Goal: Information Seeking & Learning: Check status

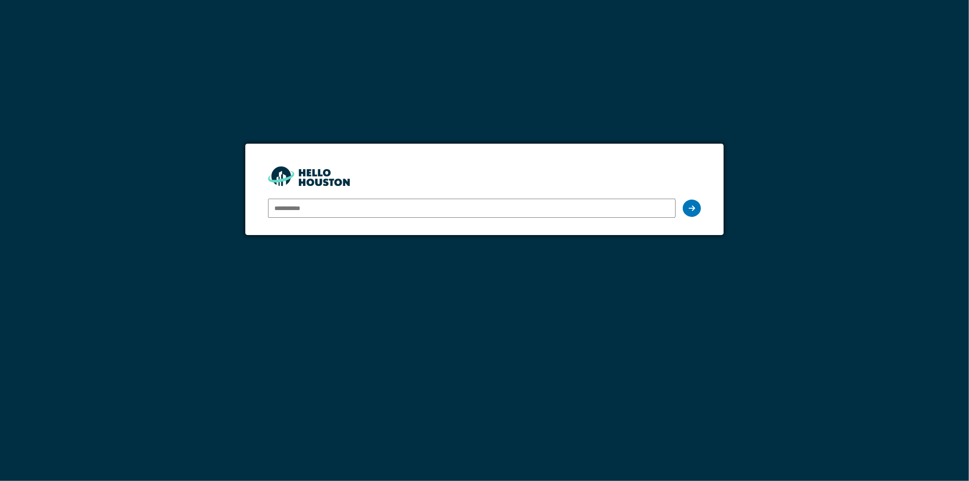
type input "**********"
click at [696, 208] on div at bounding box center [692, 207] width 18 height 17
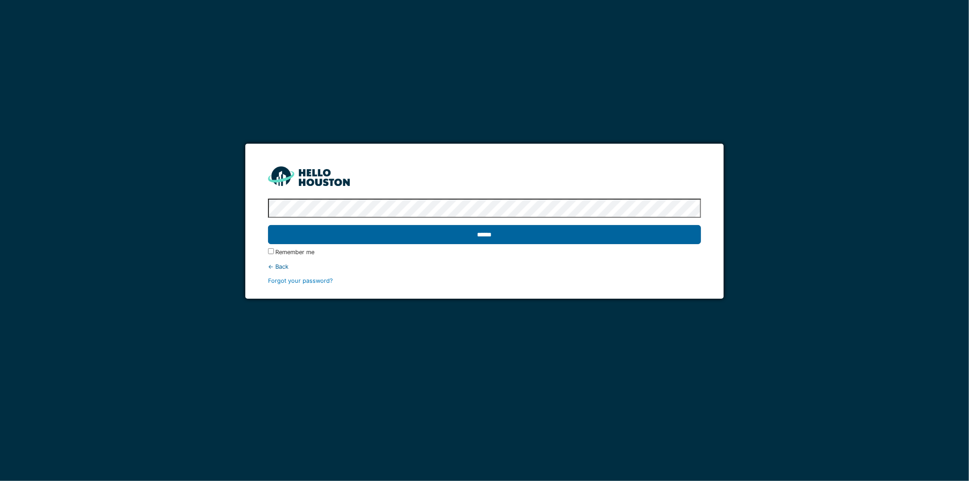
click at [428, 238] on input "******" at bounding box center [484, 234] width 433 height 19
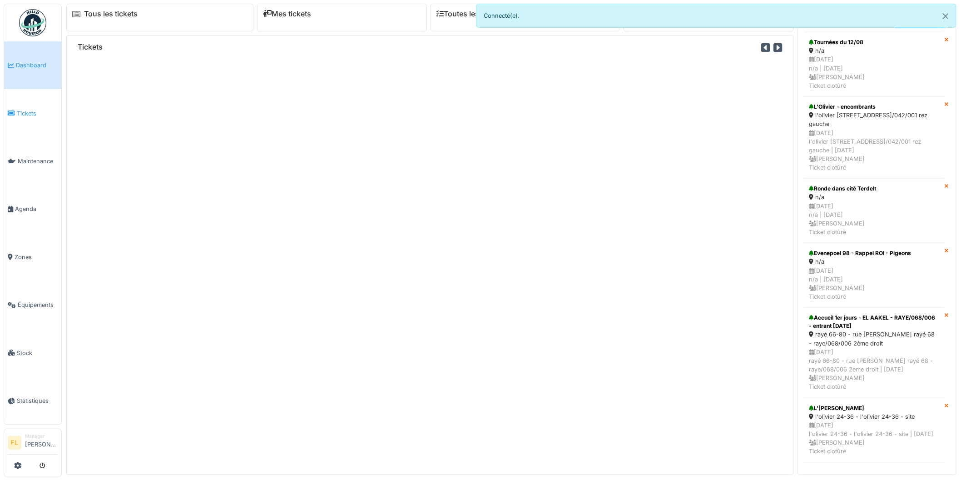
click at [29, 109] on span "Tickets" at bounding box center [37, 113] width 41 height 9
click at [22, 109] on span "Tickets" at bounding box center [37, 113] width 41 height 9
click at [29, 114] on span "Tickets" at bounding box center [37, 113] width 41 height 9
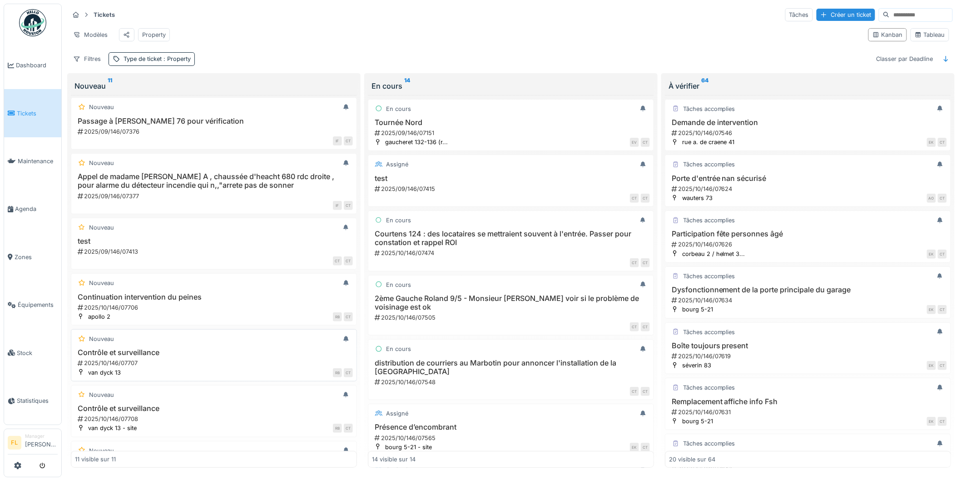
scroll to position [151, 0]
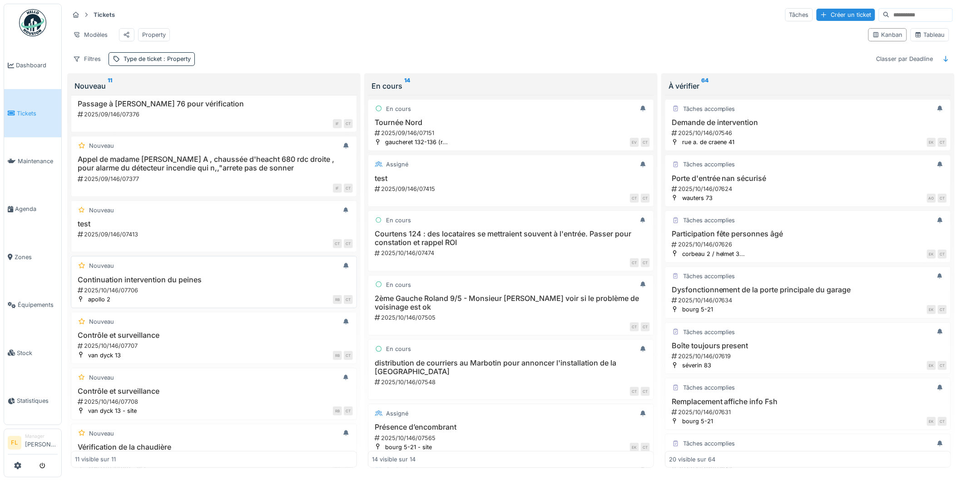
click at [192, 284] on h3 "Continuation intervention du peines" at bounding box center [214, 279] width 278 height 9
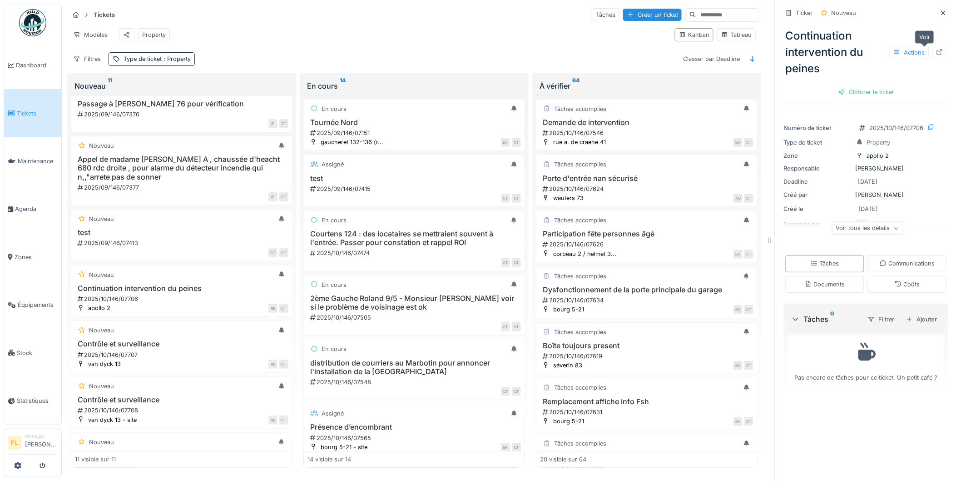
click at [937, 49] on icon at bounding box center [940, 52] width 6 height 6
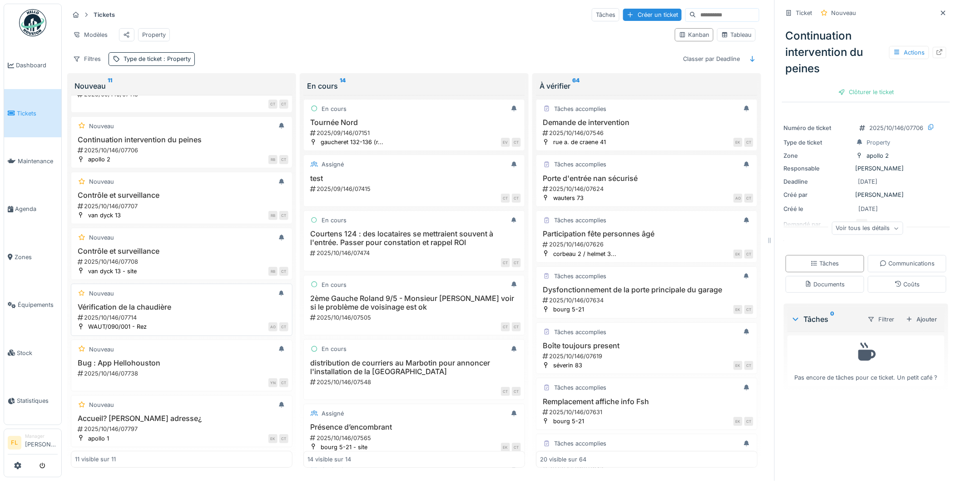
scroll to position [311, 0]
click at [164, 418] on h3 "Accueil? Mauvais adresse¿" at bounding box center [181, 418] width 213 height 9
click at [936, 49] on icon at bounding box center [939, 52] width 7 height 6
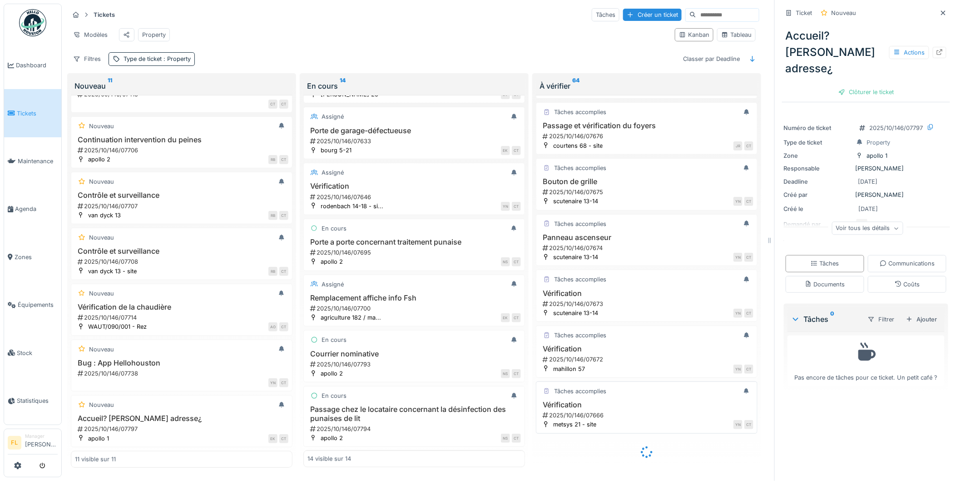
scroll to position [791, 0]
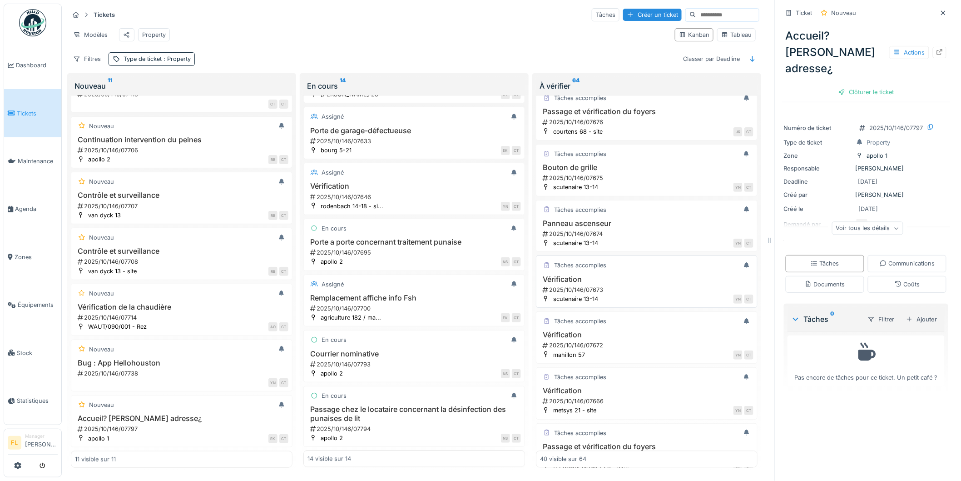
click at [605, 283] on h3 "Vérification" at bounding box center [646, 279] width 213 height 9
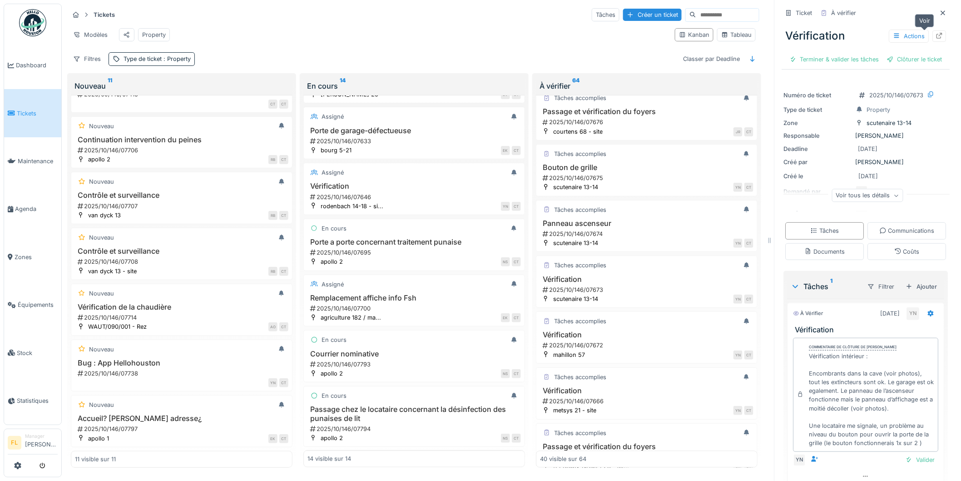
click at [936, 33] on icon at bounding box center [939, 36] width 7 height 6
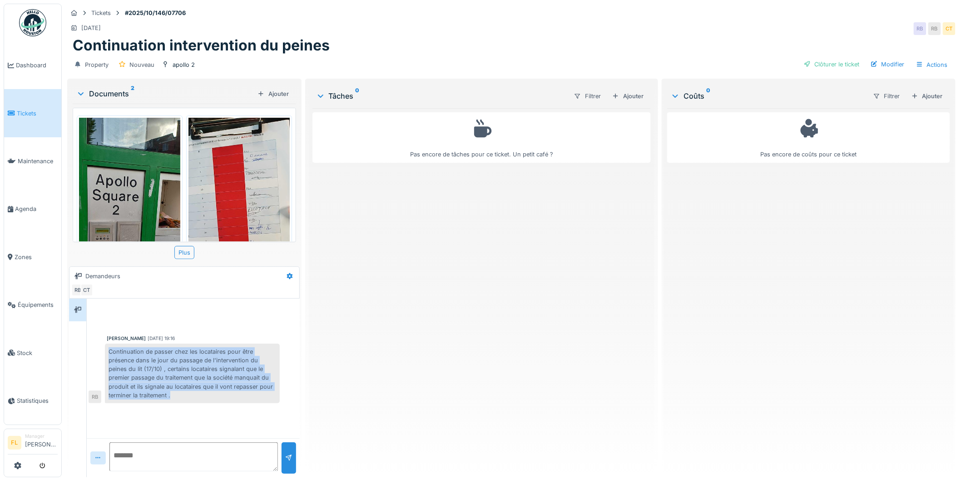
drag, startPoint x: 108, startPoint y: 356, endPoint x: 188, endPoint y: 395, distance: 89.2
click at [188, 395] on div "Continuation de passer chez les locataires pour être présence dans le jour du p…" at bounding box center [192, 373] width 175 height 60
drag, startPoint x: 187, startPoint y: 394, endPoint x: 181, endPoint y: 394, distance: 5.9
click at [186, 394] on div "Continuation de passer chez les locataires pour être présence dans le jour du p…" at bounding box center [192, 373] width 175 height 60
click at [173, 391] on div "Continuation de passer chez les locataires pour être présence dans le jour du p…" at bounding box center [192, 373] width 175 height 60
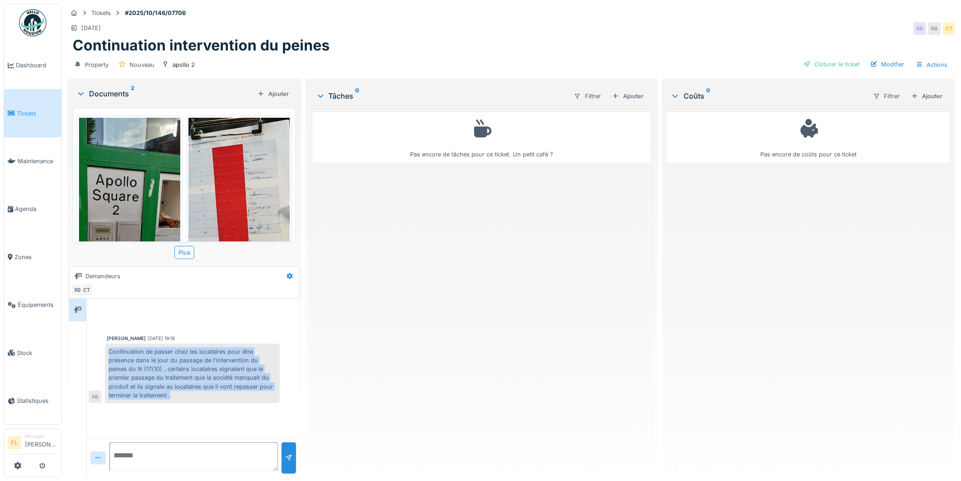
click at [176, 392] on div "Continuation de passer chez les locataires pour être présence dans le jour du p…" at bounding box center [192, 373] width 175 height 60
drag, startPoint x: 175, startPoint y: 396, endPoint x: 110, endPoint y: 351, distance: 78.7
click at [110, 351] on div "Continuation de passer chez les locataires pour être présence dans le jour du p…" at bounding box center [192, 373] width 175 height 60
click at [111, 352] on div "Continuation de passer chez les locataires pour être présence dans le jour du p…" at bounding box center [192, 373] width 175 height 60
click at [112, 352] on div "Continuation de passer chez les locataires pour être présence dans le jour du p…" at bounding box center [192, 373] width 175 height 60
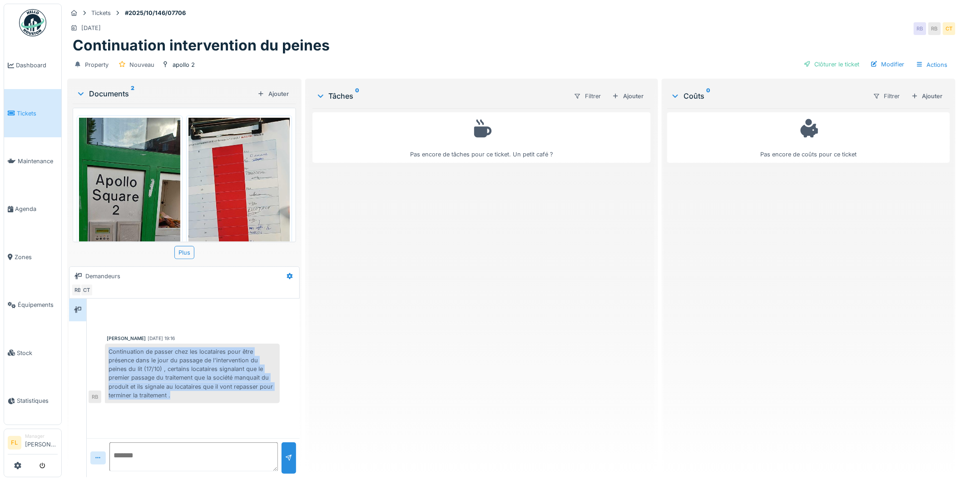
click at [115, 353] on div "Continuation de passer chez les locataires pour être présence dans le jour du p…" at bounding box center [192, 373] width 175 height 60
drag, startPoint x: 111, startPoint y: 351, endPoint x: 189, endPoint y: 394, distance: 89.3
click at [189, 394] on div "Continuation de passer chez les locataires pour être présence dans le jour du p…" at bounding box center [192, 373] width 175 height 60
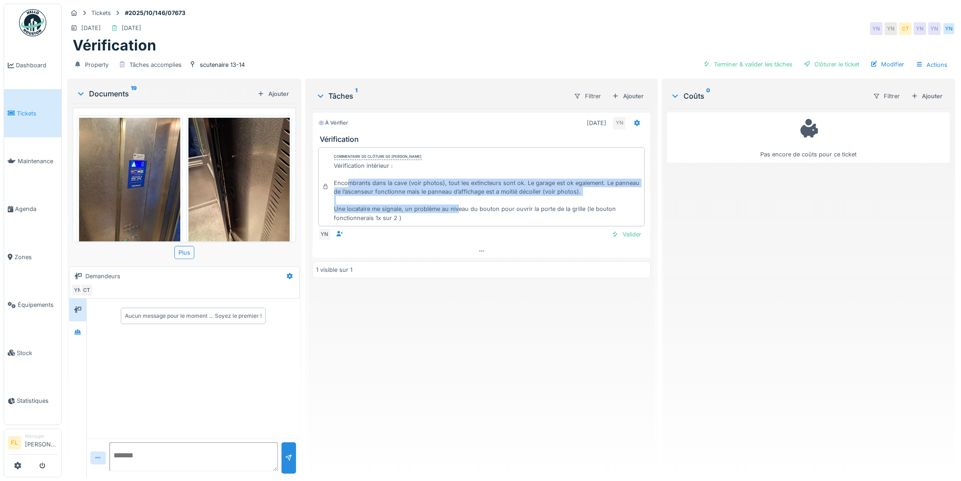
drag, startPoint x: 347, startPoint y: 182, endPoint x: 456, endPoint y: 209, distance: 111.6
click at [456, 209] on div "Vérification intérieur : Encombrants dans la cave (voir photos), tout les extin…" at bounding box center [487, 191] width 307 height 61
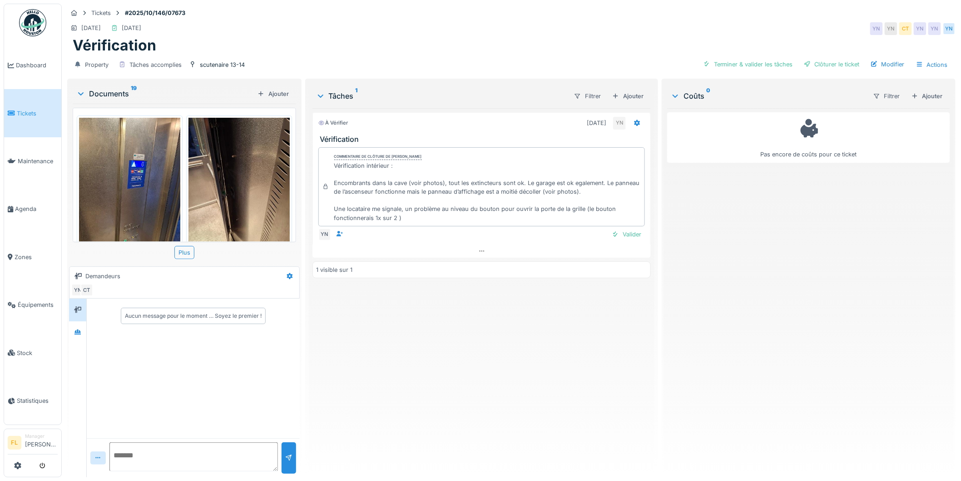
scroll to position [7, 0]
click at [184, 246] on div "Plus" at bounding box center [184, 252] width 20 height 13
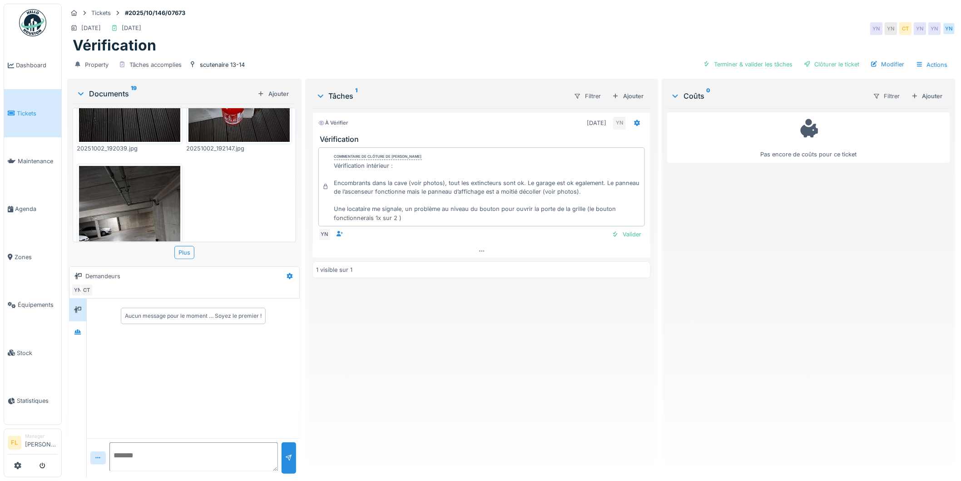
scroll to position [1396, 0]
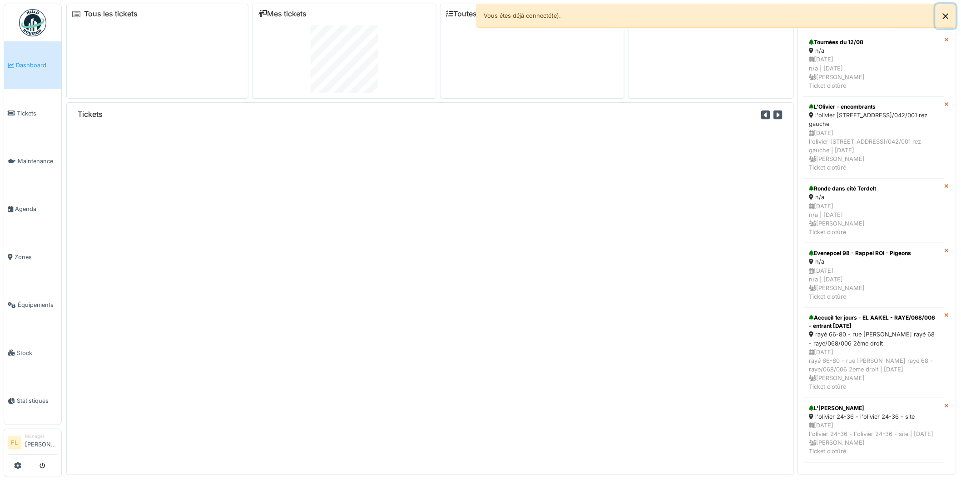
drag, startPoint x: 948, startPoint y: 16, endPoint x: 685, endPoint y: 5, distance: 263.2
click at [946, 16] on button "Close" at bounding box center [946, 16] width 20 height 24
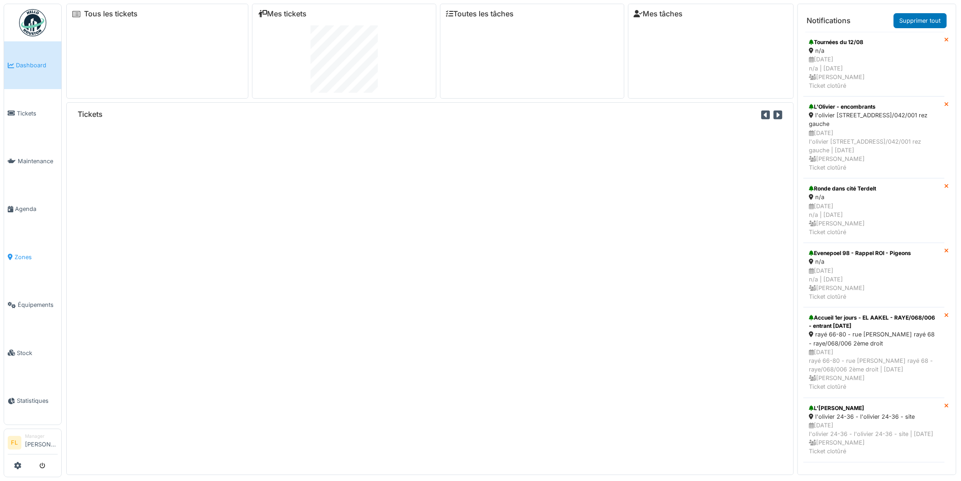
click at [25, 256] on link "Zones" at bounding box center [32, 257] width 57 height 48
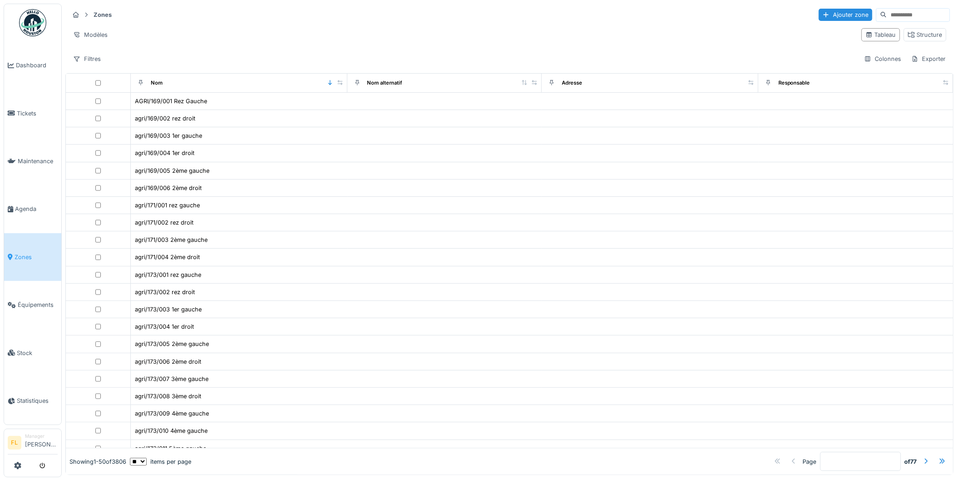
click at [887, 15] on input at bounding box center [918, 15] width 63 height 13
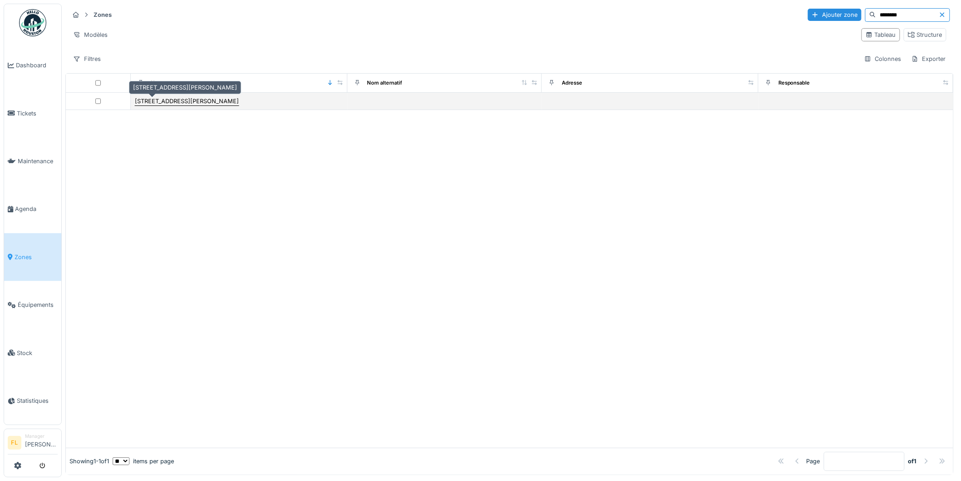
type input "********"
click at [157, 101] on div "rue j. hoste 14" at bounding box center [187, 101] width 104 height 9
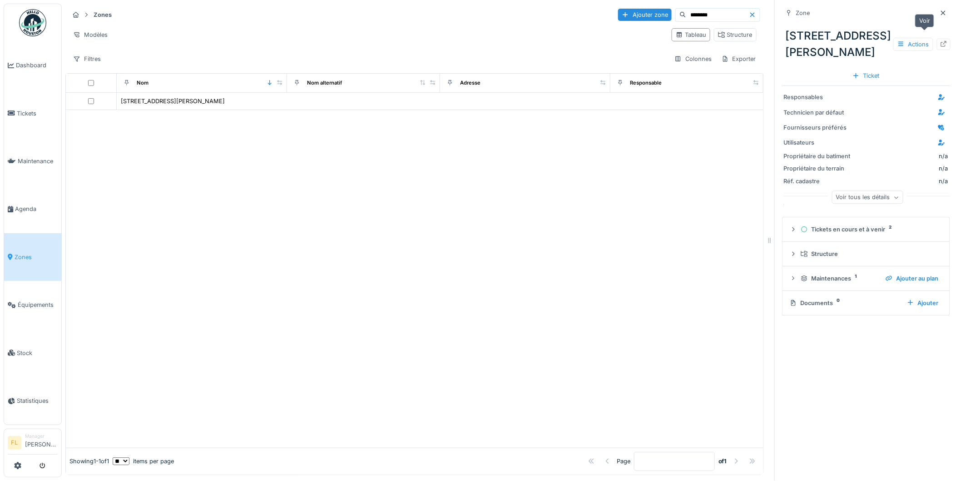
click at [940, 41] on icon at bounding box center [943, 44] width 7 height 6
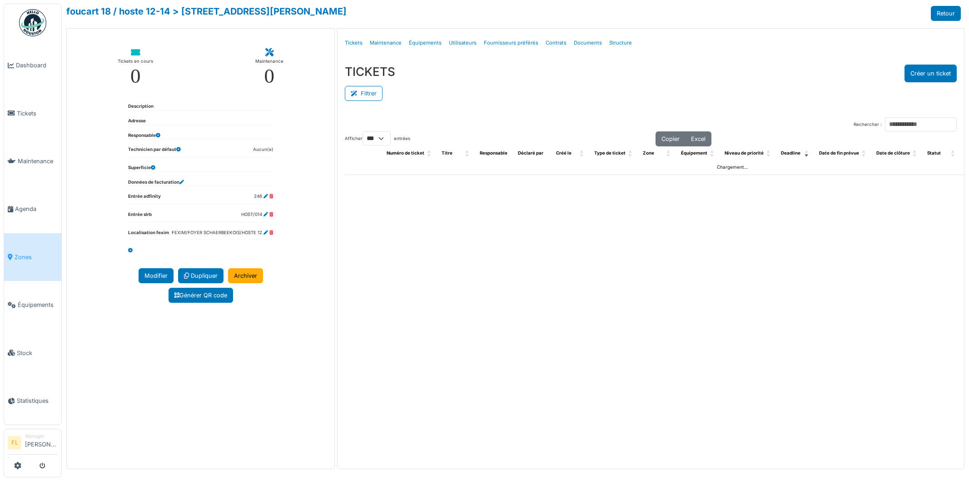
select select "***"
click at [356, 42] on link "Tickets" at bounding box center [353, 42] width 25 height 21
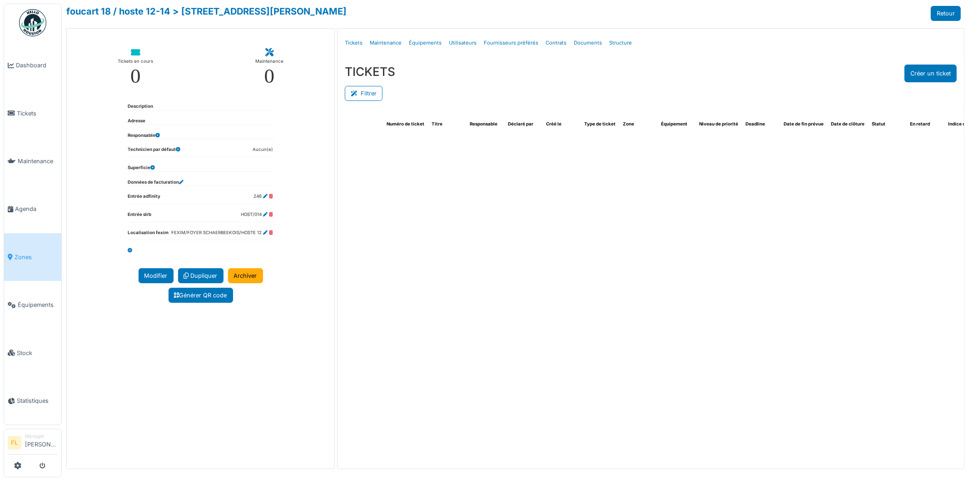
select select "***"
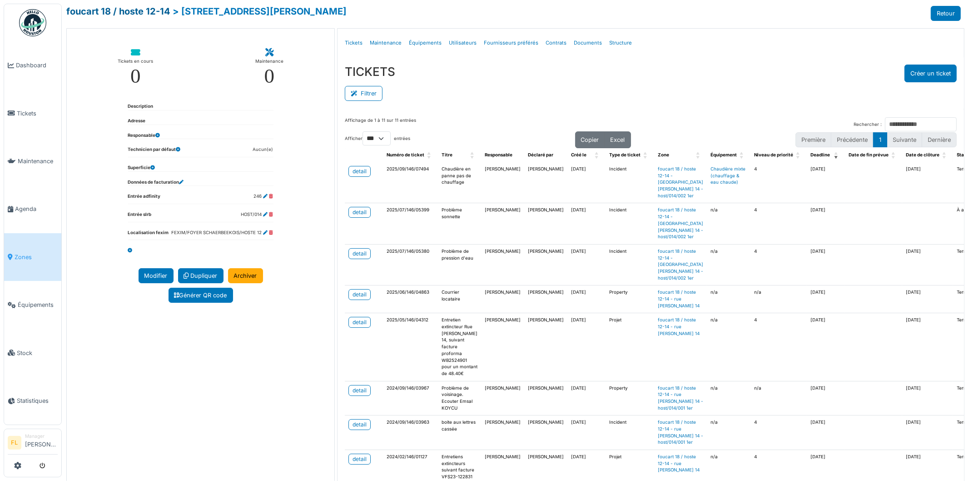
click at [155, 12] on link "foucart 18 / hoste 12-14" at bounding box center [118, 11] width 104 height 11
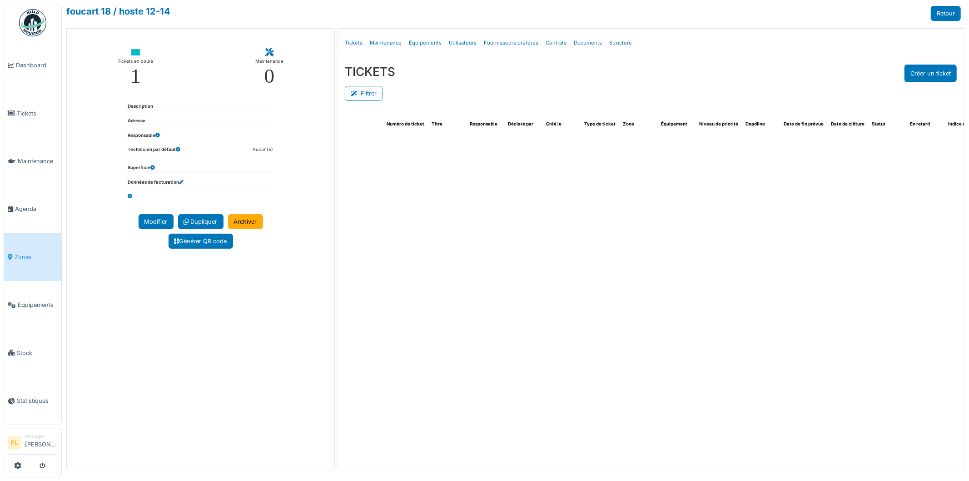
select select "***"
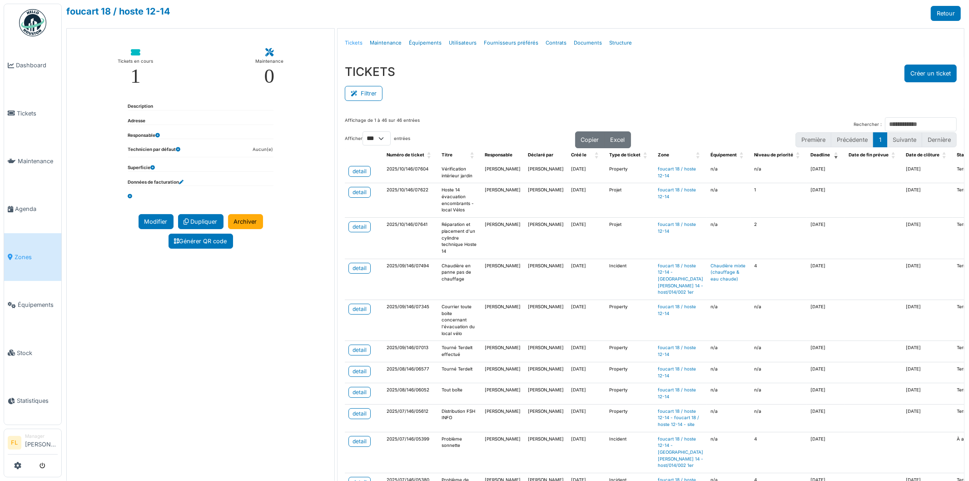
click at [352, 43] on link "Tickets" at bounding box center [353, 42] width 25 height 21
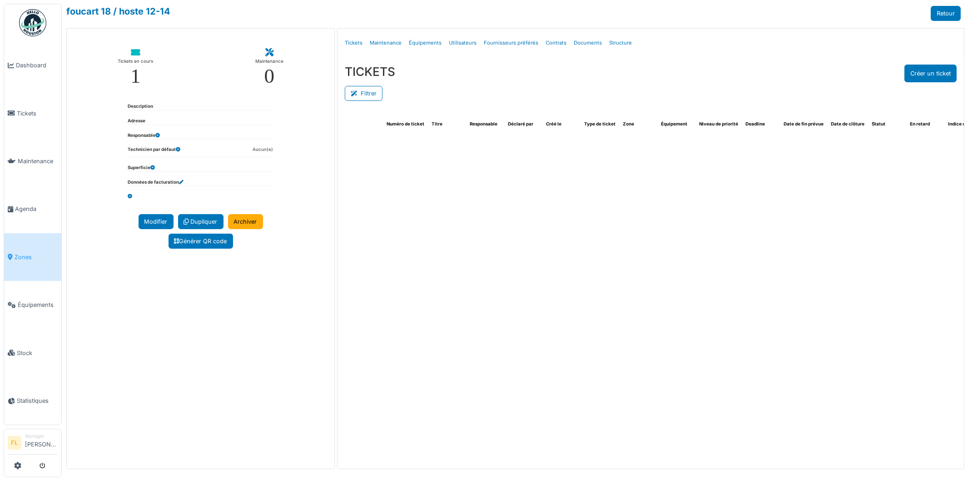
select select "***"
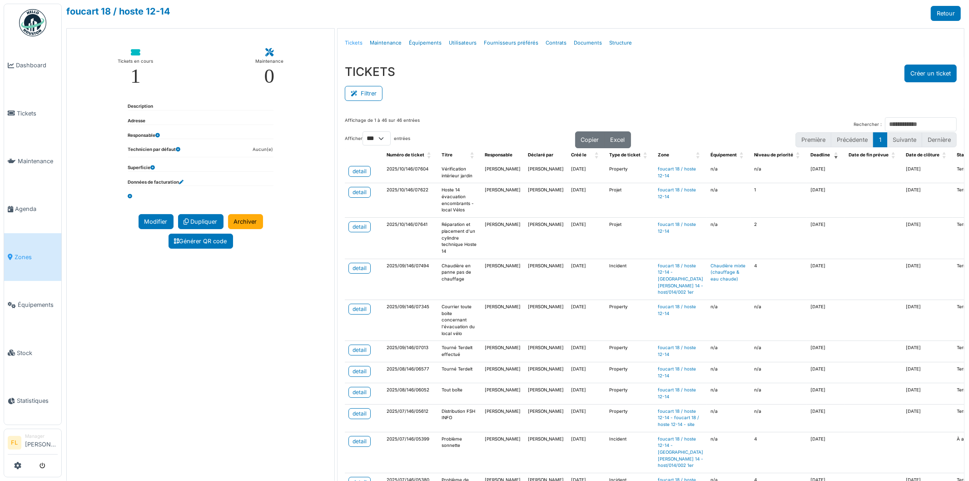
click at [355, 41] on link "Tickets" at bounding box center [353, 42] width 25 height 21
select select "***"
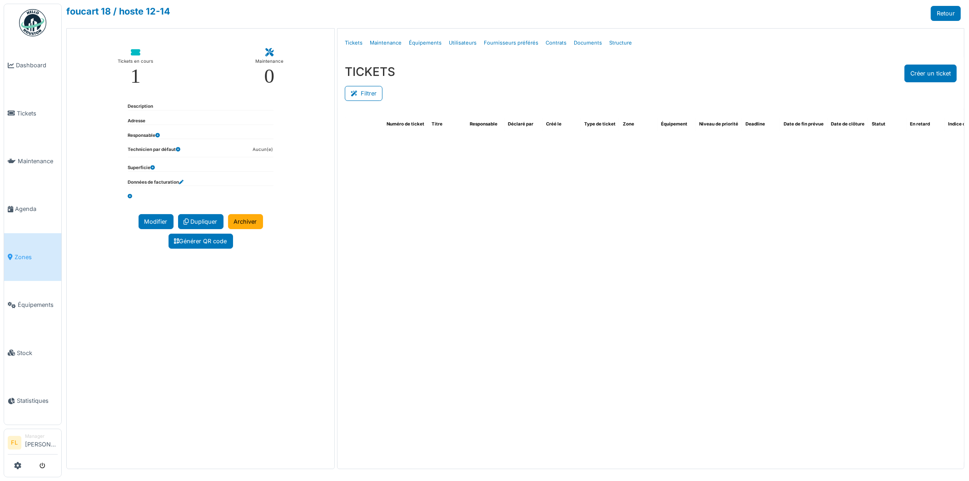
select select "***"
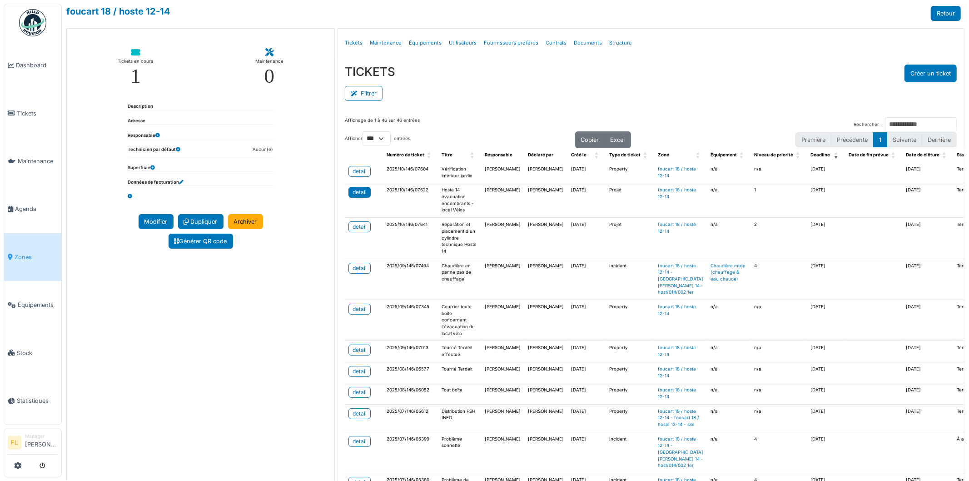
click at [356, 196] on div "detail" at bounding box center [359, 192] width 14 height 8
drag, startPoint x: 355, startPoint y: 232, endPoint x: 364, endPoint y: 239, distance: 12.0
click at [354, 231] on div "detail" at bounding box center [359, 227] width 14 height 8
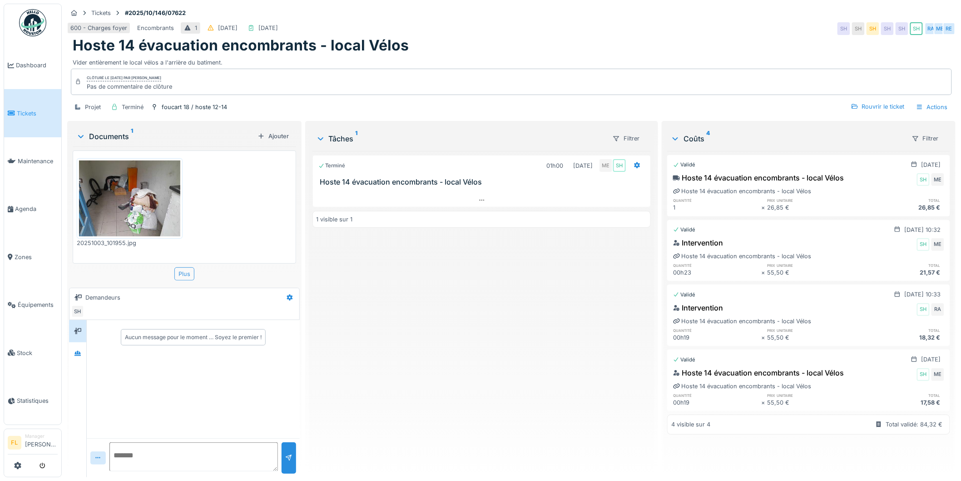
click at [179, 273] on div "Plus" at bounding box center [184, 273] width 20 height 13
